Goal: Find specific page/section: Find specific page/section

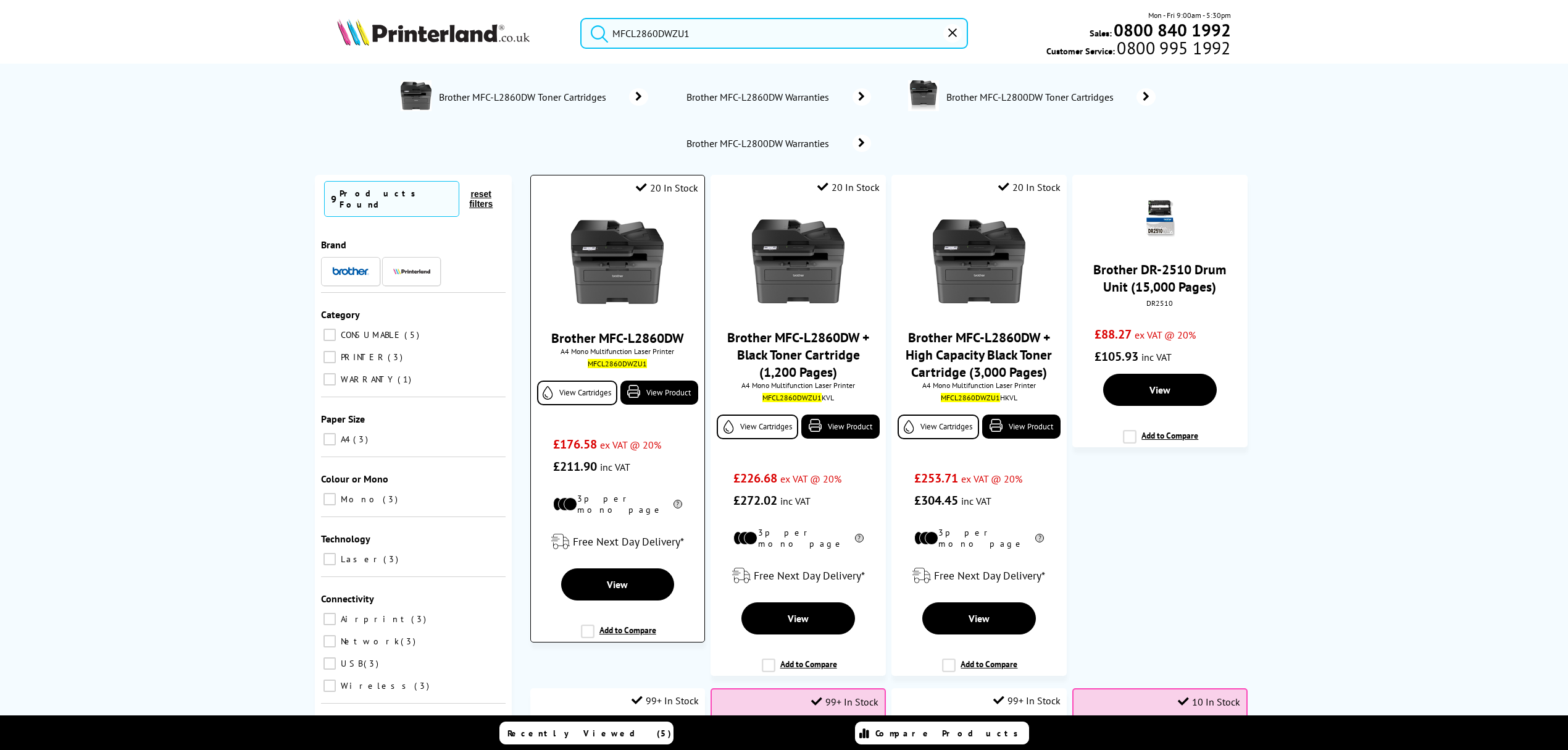
type input "MFCL2860DWZU1"
click at [616, 266] on img at bounding box center [617, 261] width 92 height 92
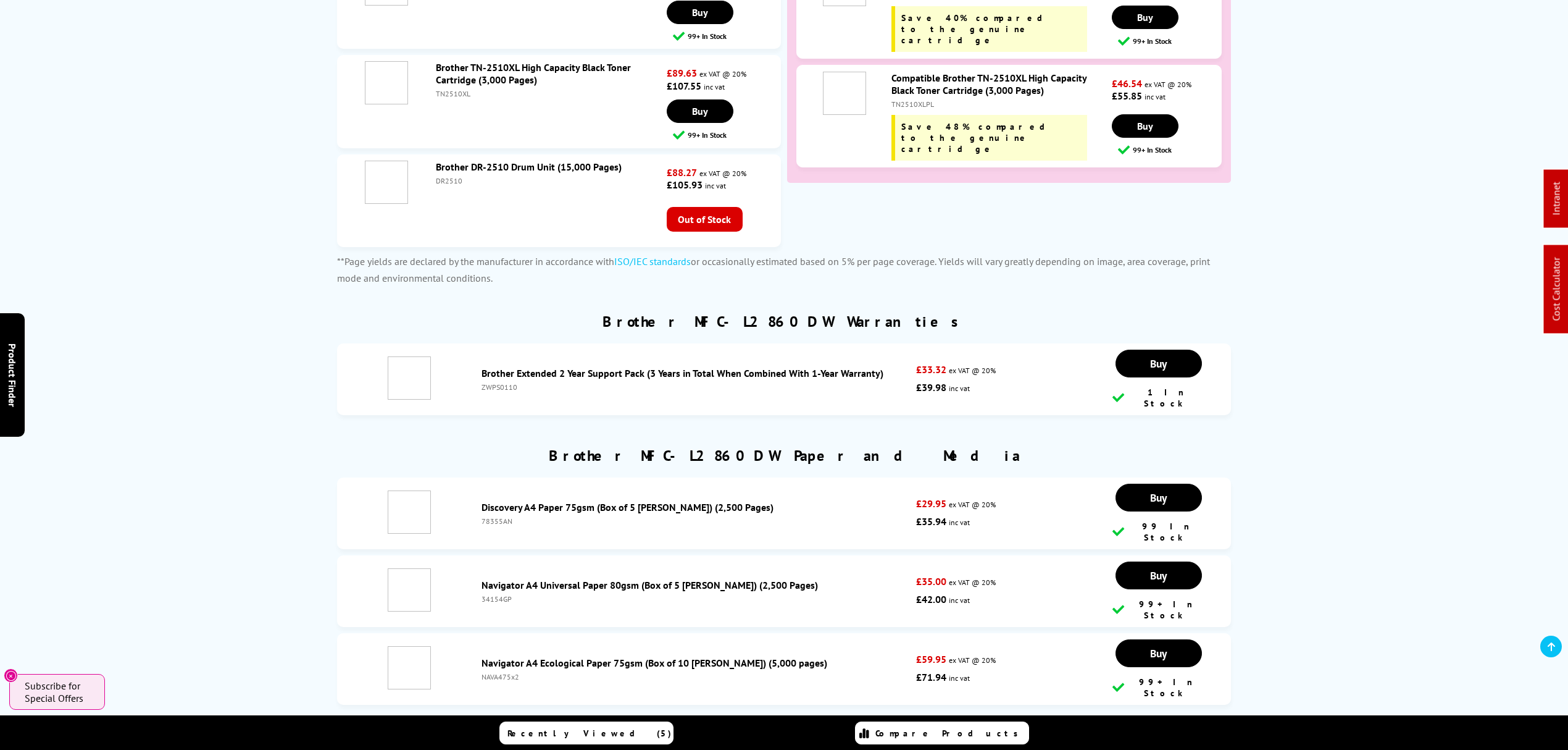
scroll to position [3623, 0]
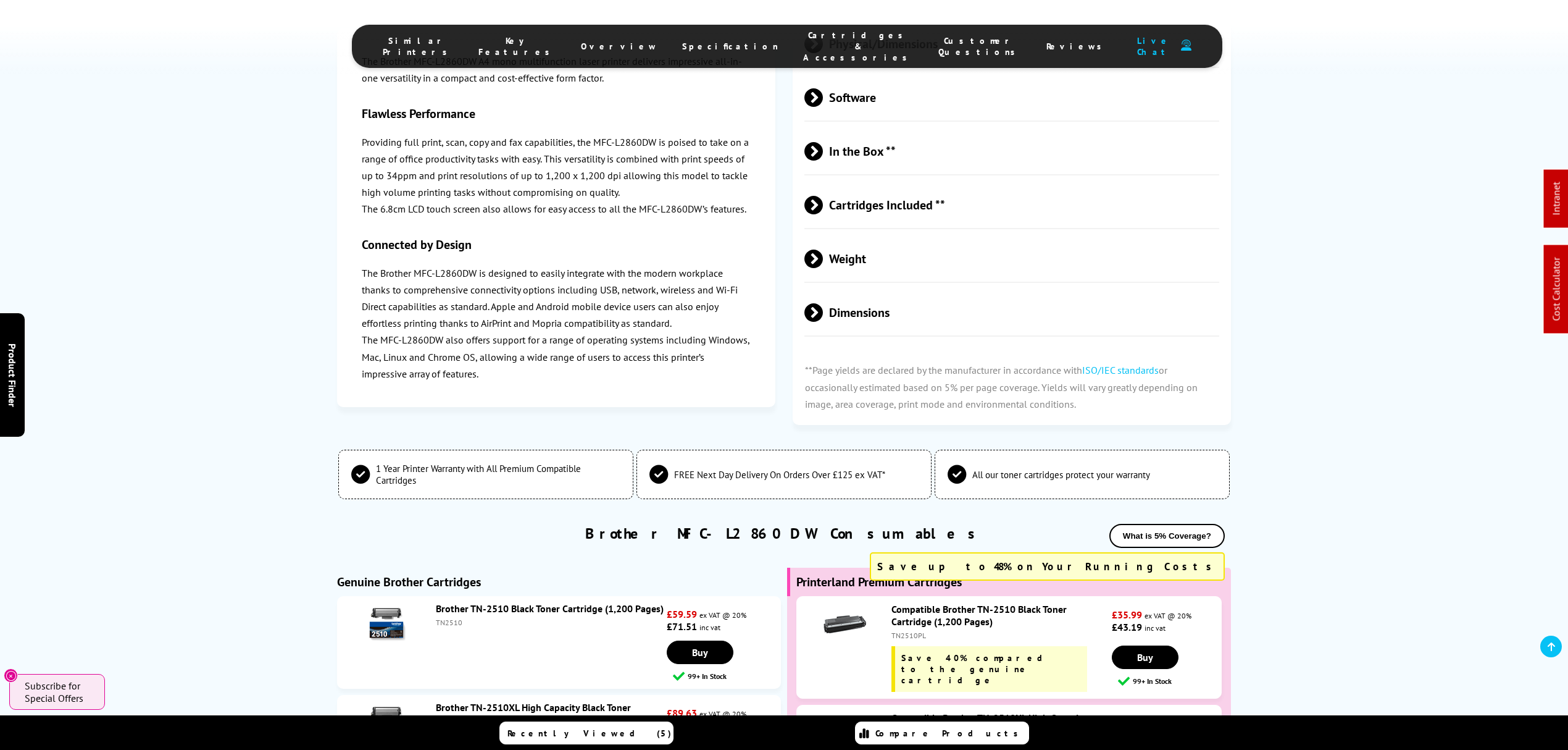
drag, startPoint x: 151, startPoint y: 538, endPoint x: 158, endPoint y: 448, distance: 90.3
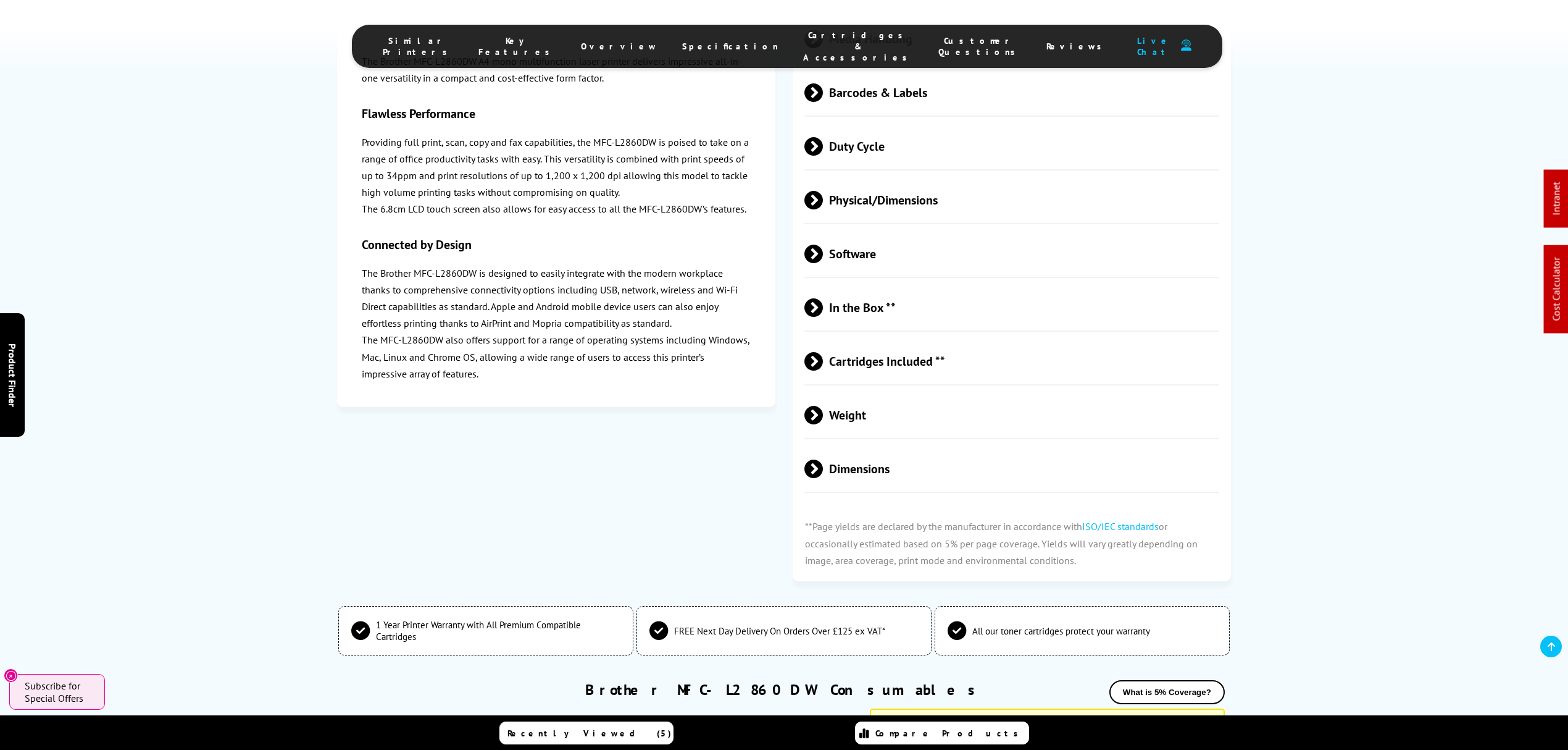
scroll to position [3430, 0]
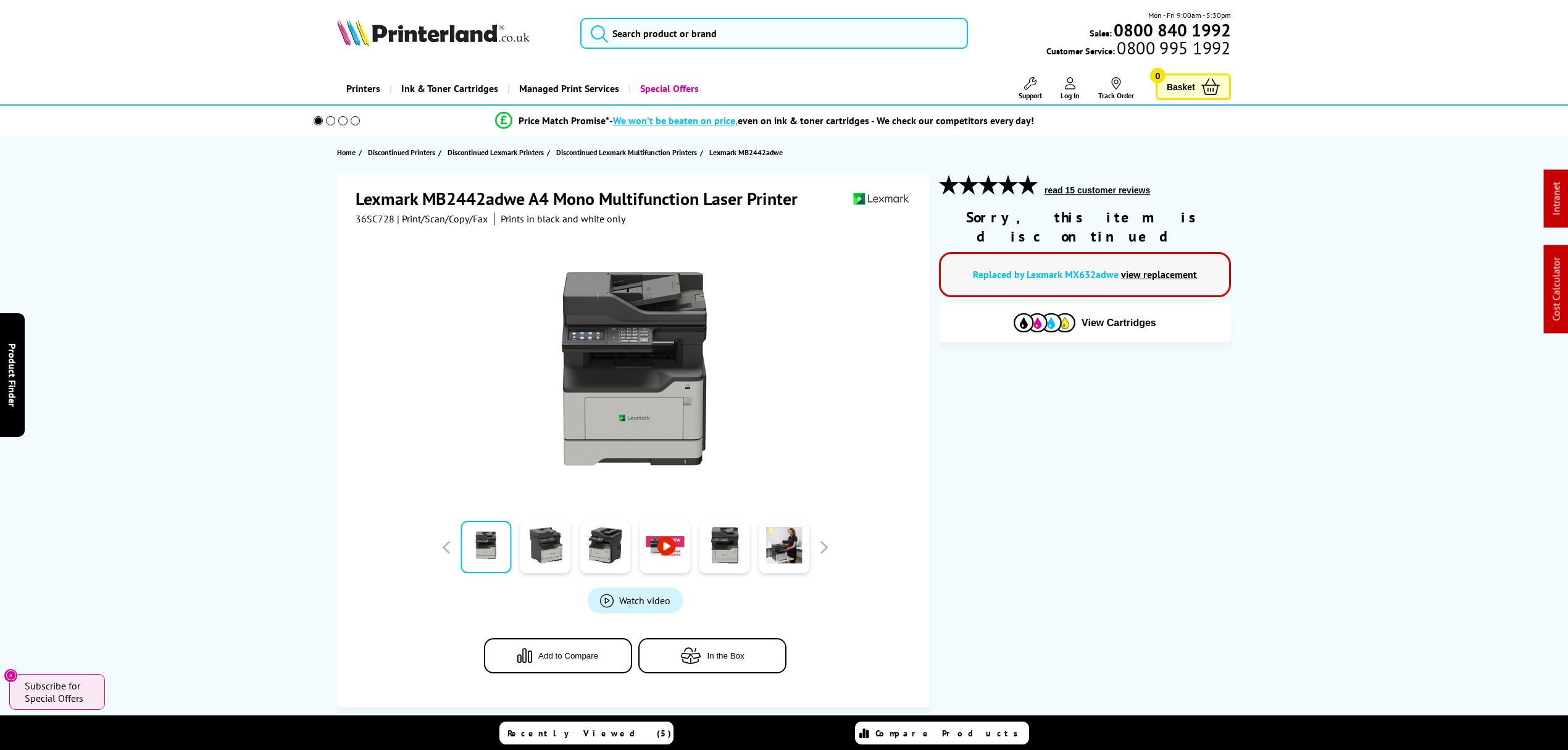
drag, startPoint x: 875, startPoint y: 157, endPoint x: 837, endPoint y: 64, distance: 100.5
click at [811, 25] on input "search" at bounding box center [774, 33] width 388 height 31
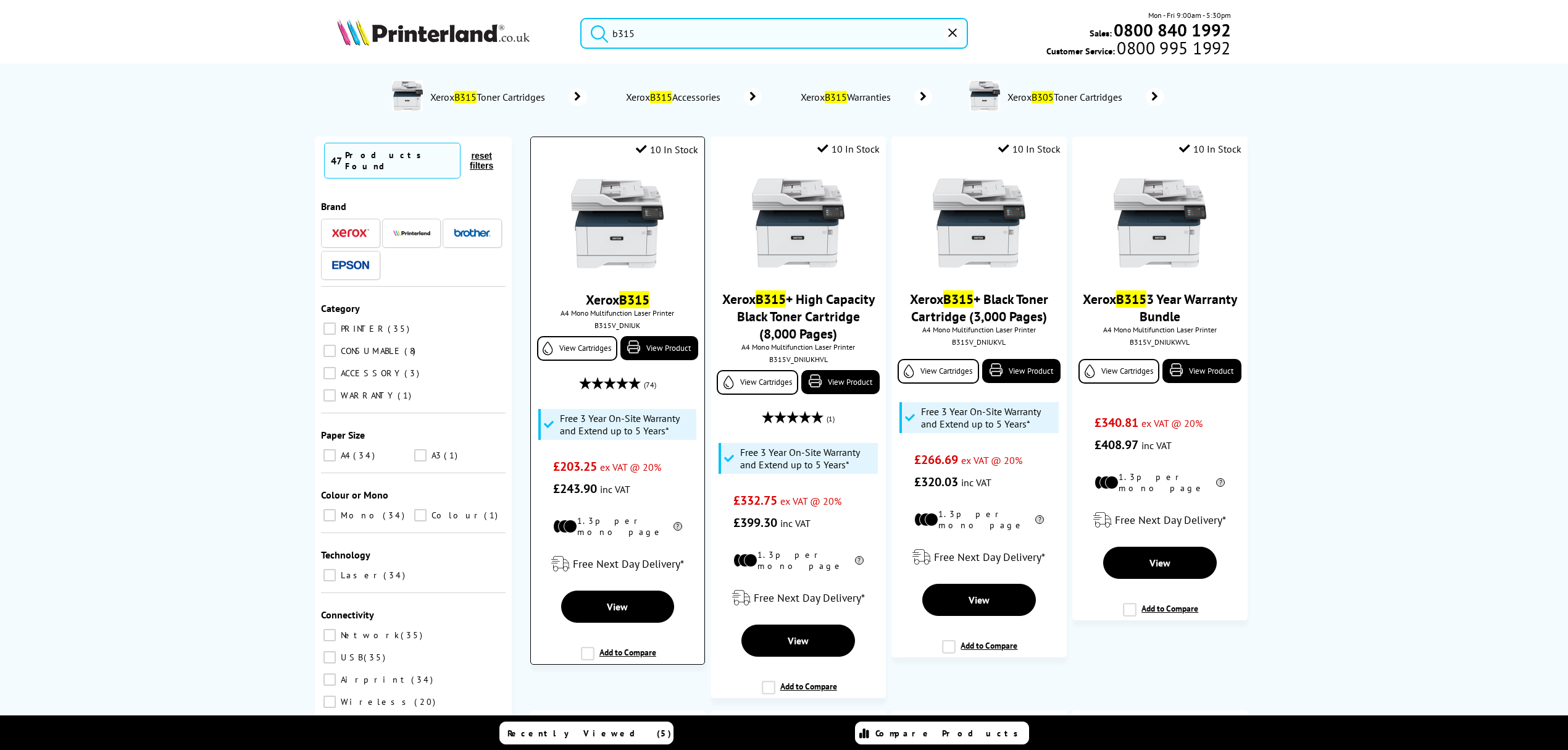
type input "b315"
click at [638, 221] on img at bounding box center [617, 223] width 92 height 92
